Goal: Task Accomplishment & Management: Use online tool/utility

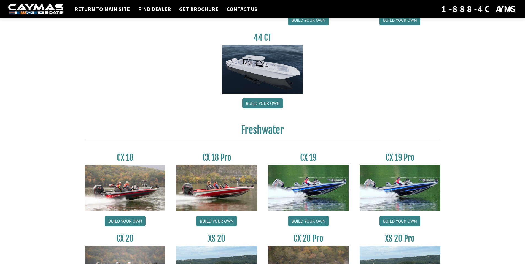
scroll to position [386, 0]
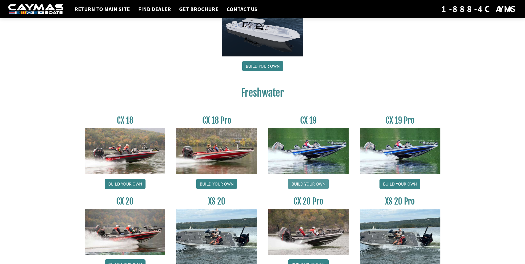
click at [313, 182] on link "Build your own" at bounding box center [308, 184] width 41 height 10
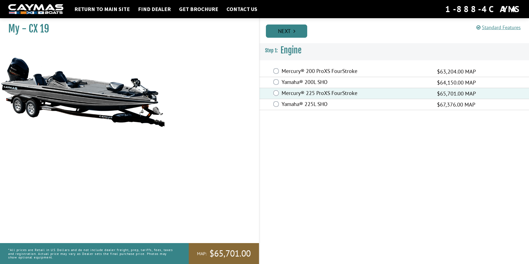
click at [285, 30] on link "Next" at bounding box center [286, 31] width 41 height 13
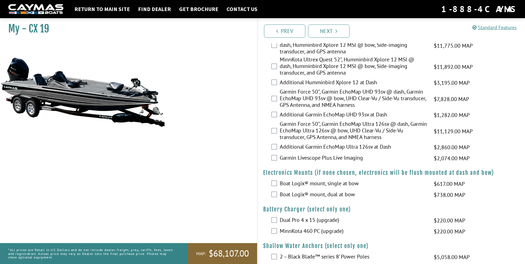
scroll to position [220, 0]
drag, startPoint x: 474, startPoint y: 99, endPoint x: 430, endPoint y: 102, distance: 43.9
click at [430, 102] on div "Garmin Force 50", Garmin EchoMap UHD 93sv @ dash, Garmin EchoMap UHD 93sv @ bow…" at bounding box center [391, 98] width 267 height 21
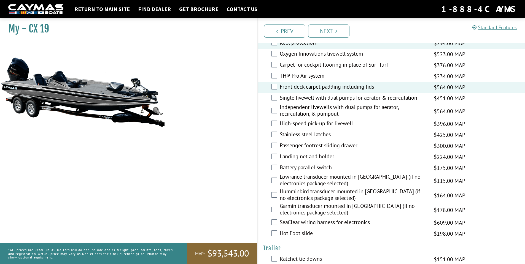
scroll to position [689, 0]
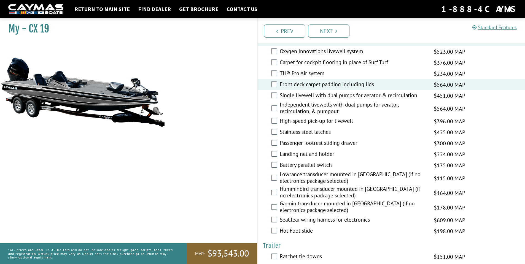
click at [277, 132] on div "Stainless steel latches $425.00 MAP $502.00 MSRP" at bounding box center [391, 132] width 267 height 11
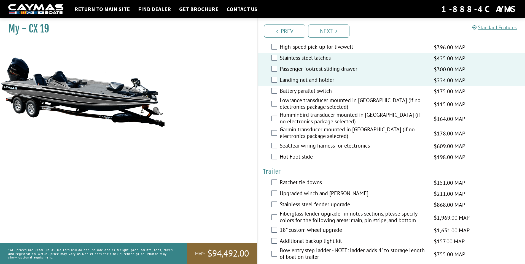
scroll to position [771, 0]
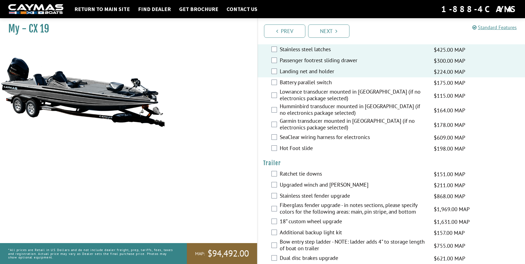
click at [277, 136] on div "SeaClear wiring harness for electronics $609.00 MAP $719.00 MSRP" at bounding box center [391, 137] width 267 height 11
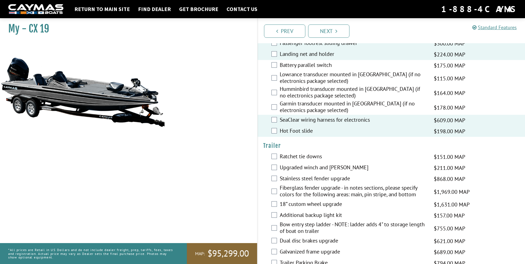
scroll to position [804, 0]
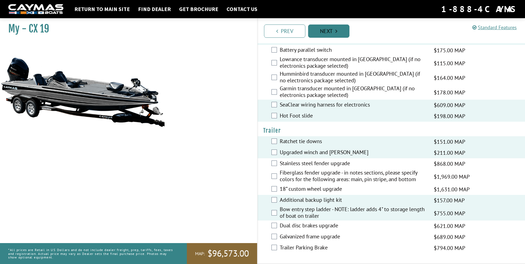
click at [330, 31] on link "Next" at bounding box center [328, 31] width 41 height 13
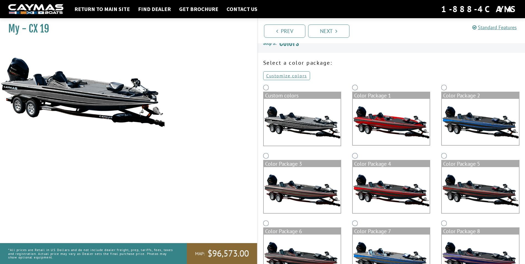
scroll to position [0, 0]
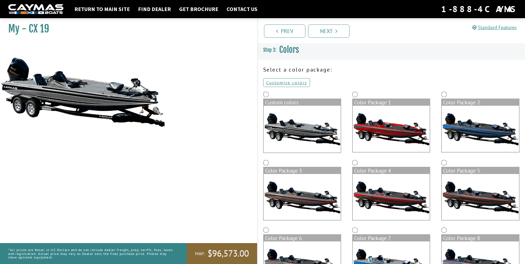
click at [381, 126] on img at bounding box center [391, 129] width 77 height 46
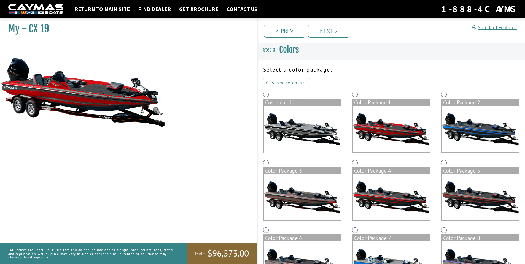
click at [489, 135] on img at bounding box center [480, 129] width 77 height 46
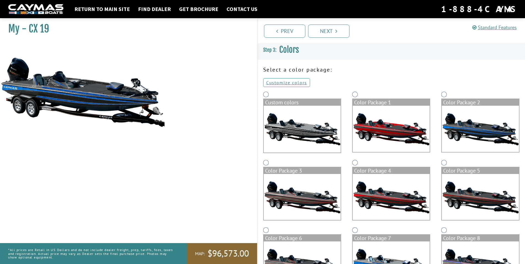
click at [303, 188] on img at bounding box center [302, 197] width 77 height 46
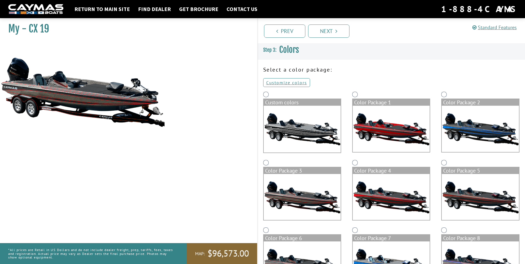
click at [379, 196] on img at bounding box center [391, 197] width 77 height 46
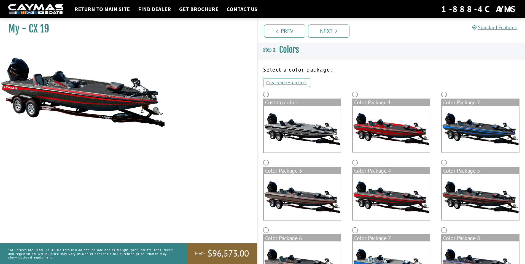
click at [469, 199] on img at bounding box center [480, 197] width 77 height 46
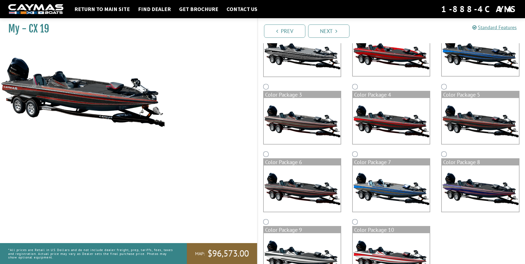
scroll to position [83, 0]
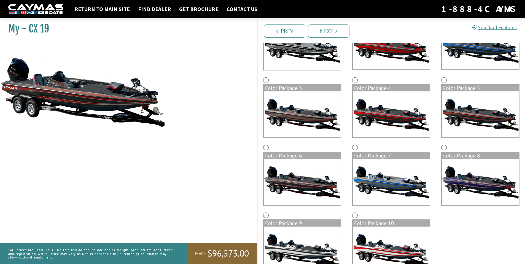
click at [290, 181] on img at bounding box center [302, 182] width 77 height 46
click at [469, 123] on img at bounding box center [480, 114] width 77 height 46
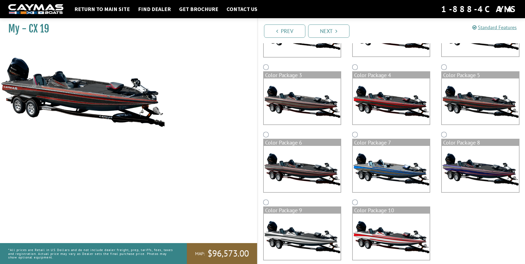
scroll to position [103, 0]
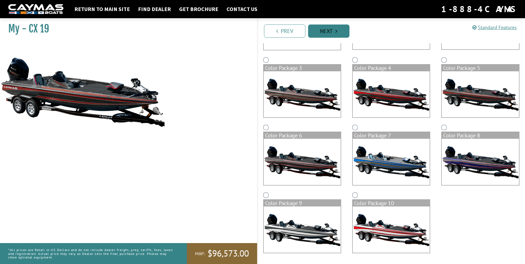
click at [335, 29] on link "Next" at bounding box center [328, 31] width 41 height 13
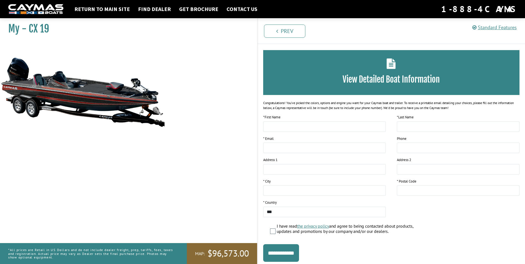
scroll to position [0, 0]
